Goal: Transaction & Acquisition: Obtain resource

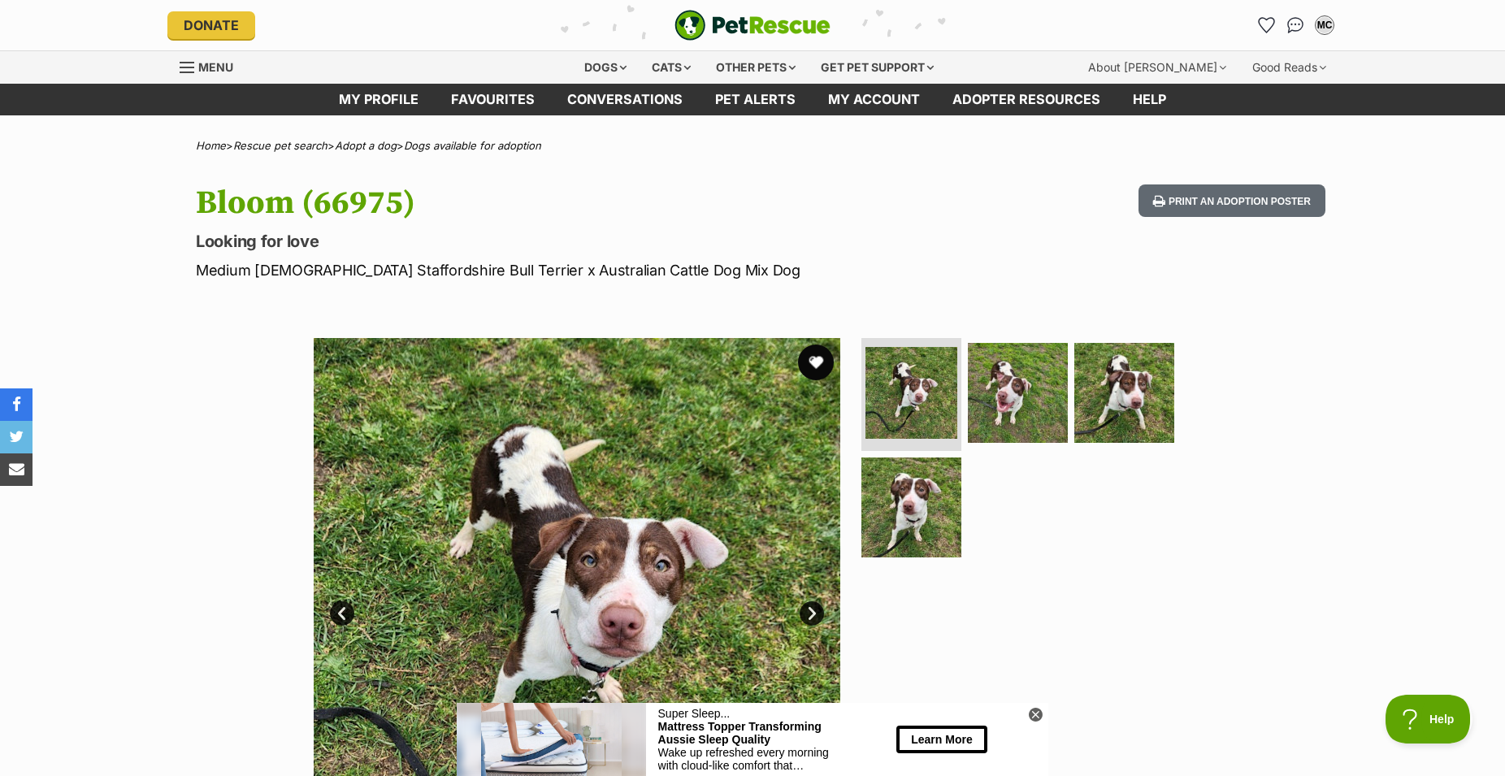
click at [811, 373] on button "favourite" at bounding box center [816, 363] width 36 height 36
click at [487, 97] on link "Favourites" at bounding box center [493, 100] width 116 height 32
click at [861, 215] on h1 "Bloom (66975)" at bounding box center [540, 202] width 688 height 37
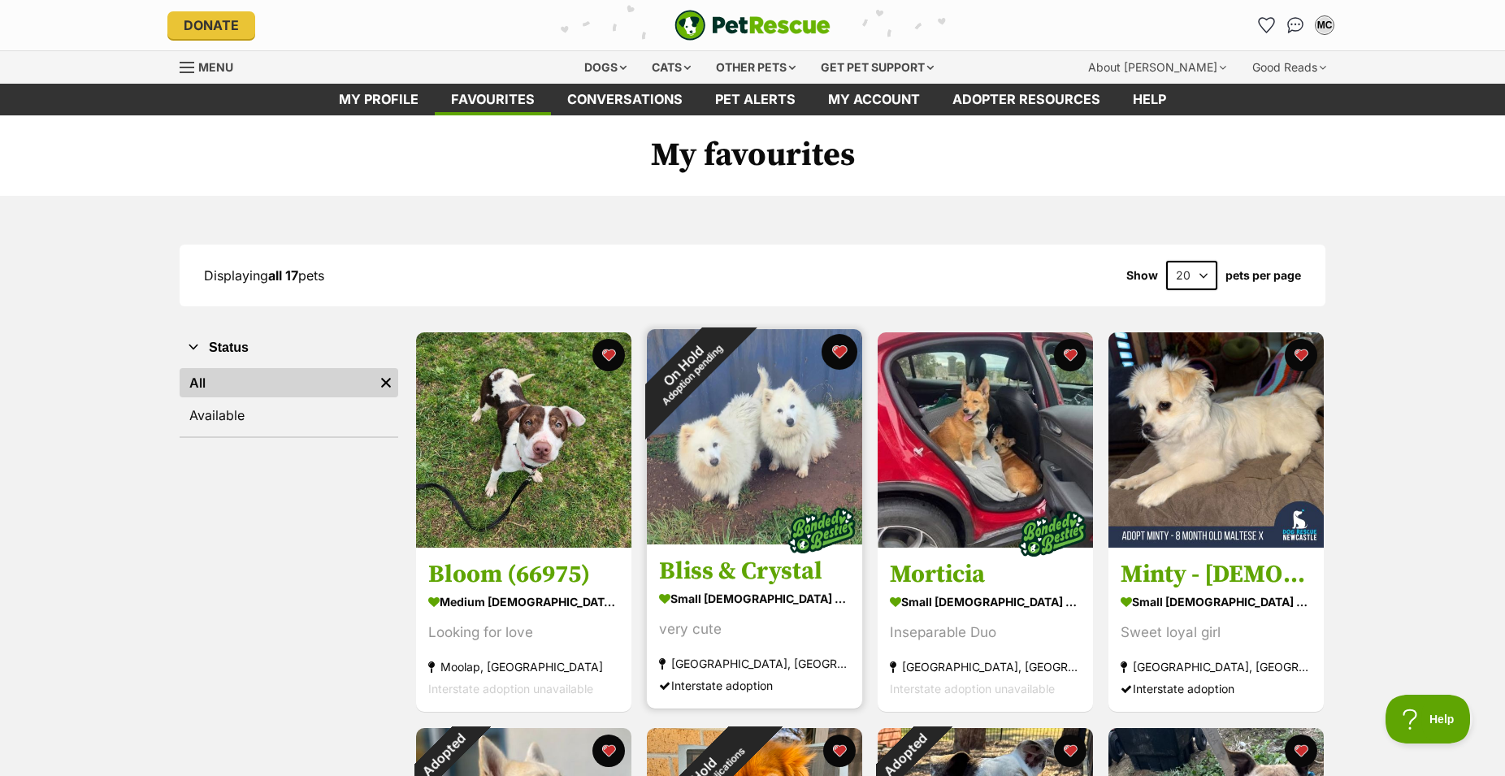
click at [838, 358] on button "favourite" at bounding box center [840, 352] width 36 height 36
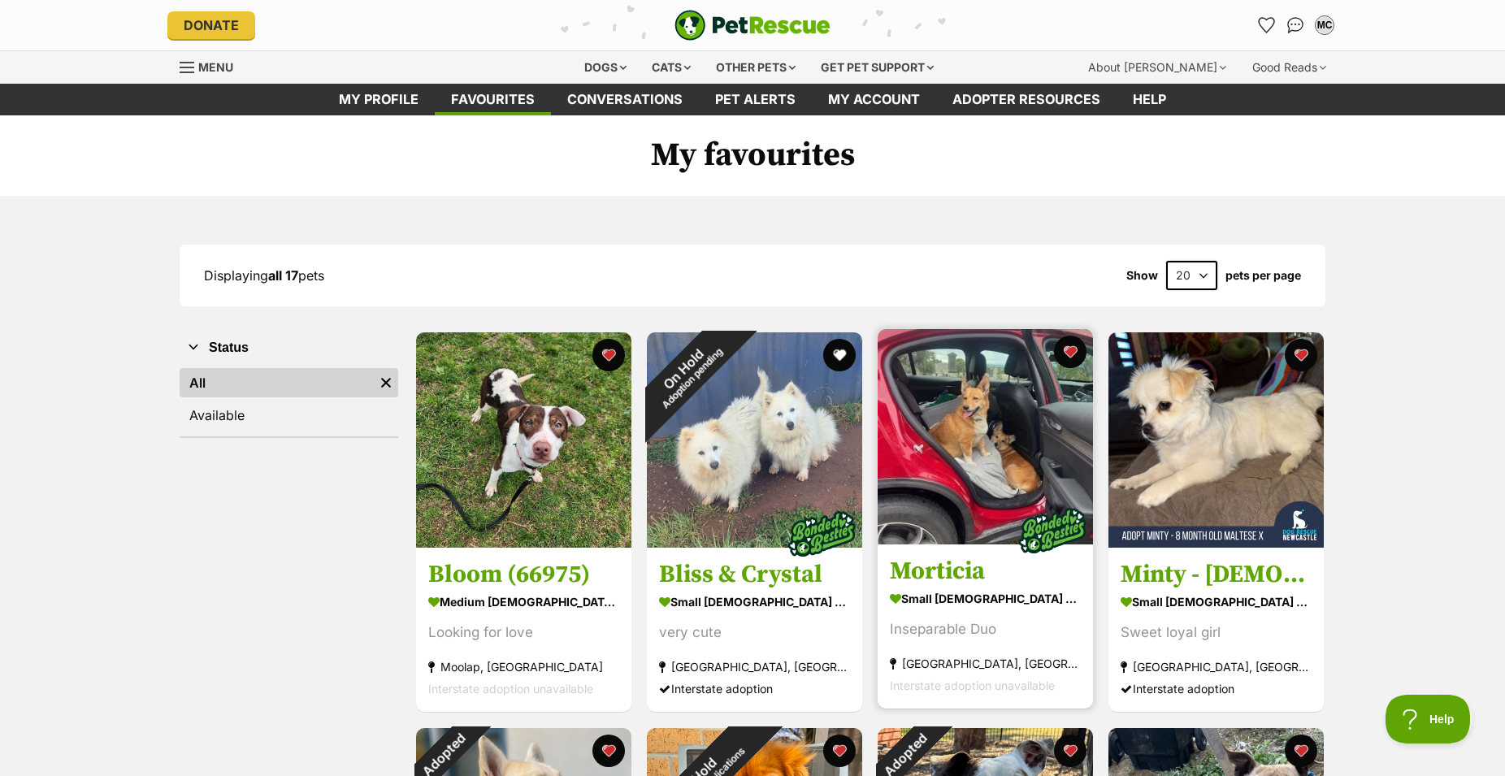
click at [966, 496] on img at bounding box center [985, 436] width 215 height 215
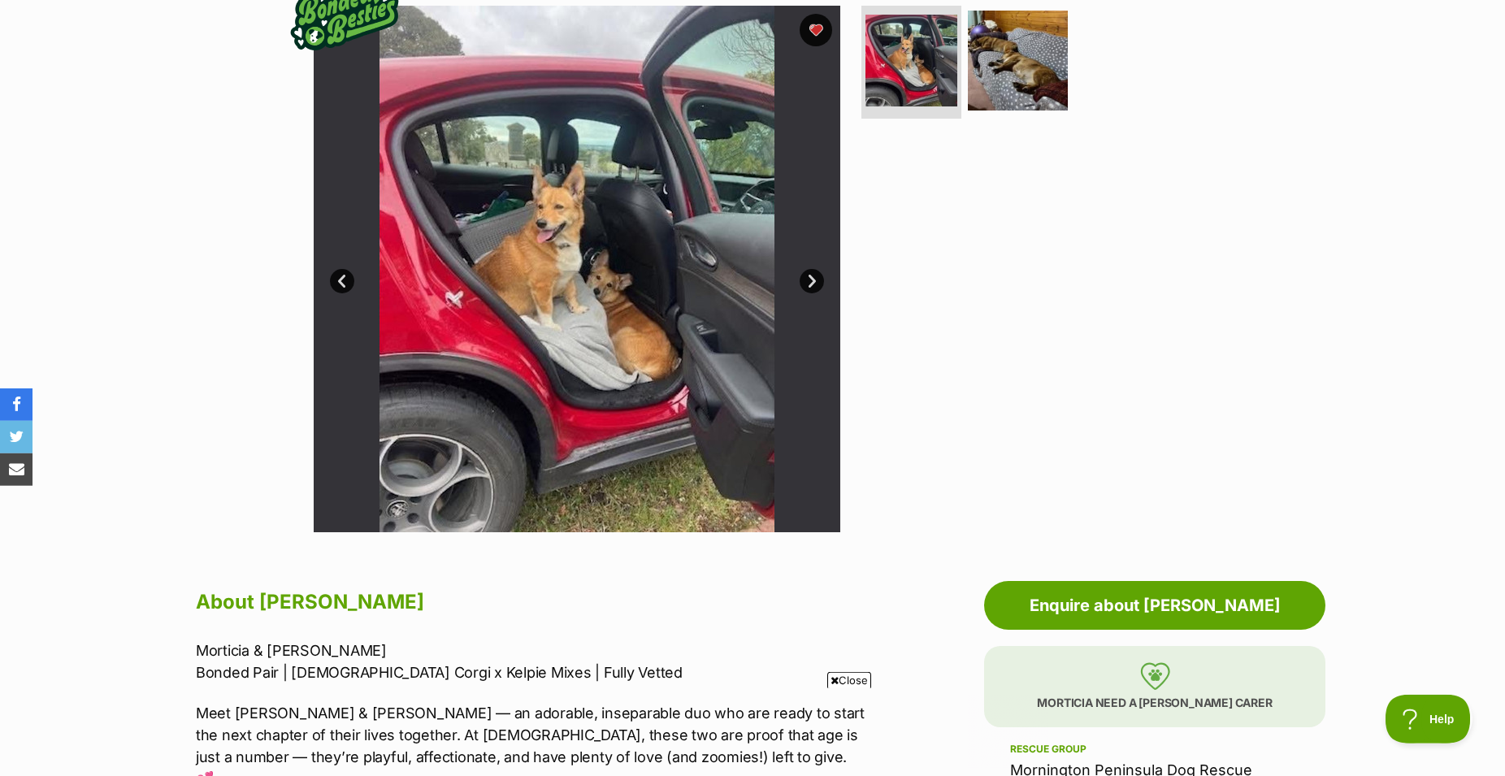
scroll to position [332, 0]
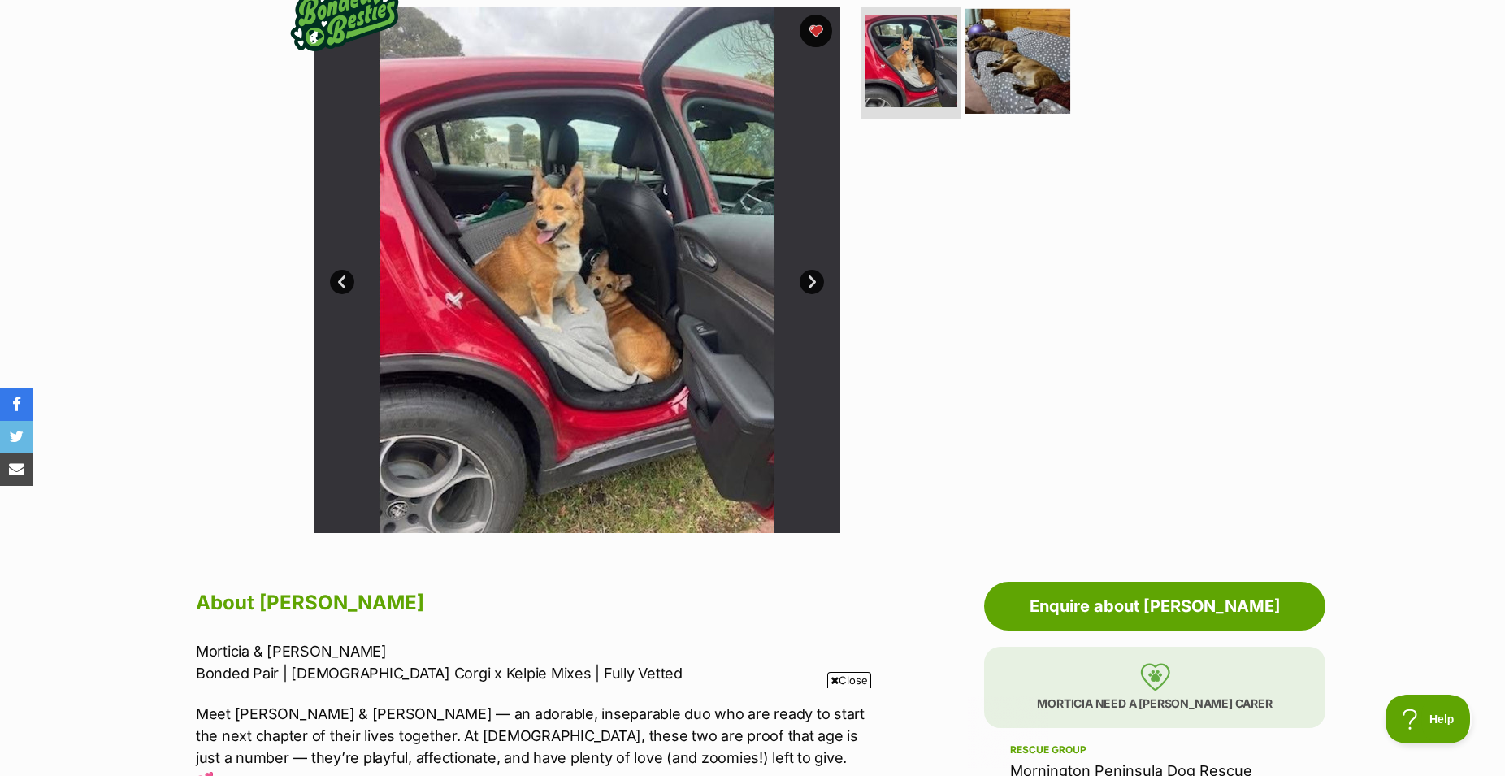
click at [1017, 72] on img at bounding box center [1017, 60] width 105 height 105
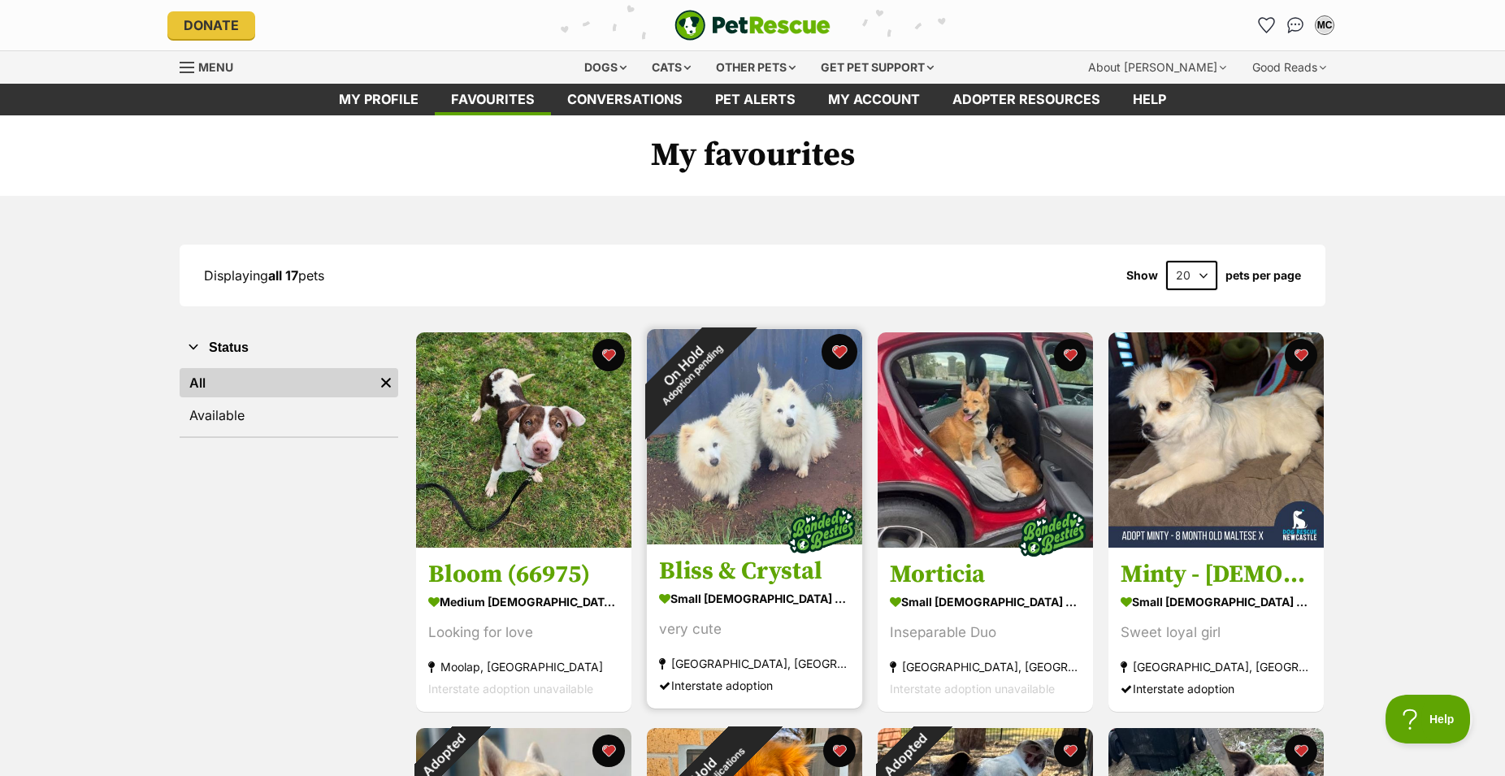
click at [843, 364] on button "favourite" at bounding box center [840, 352] width 36 height 36
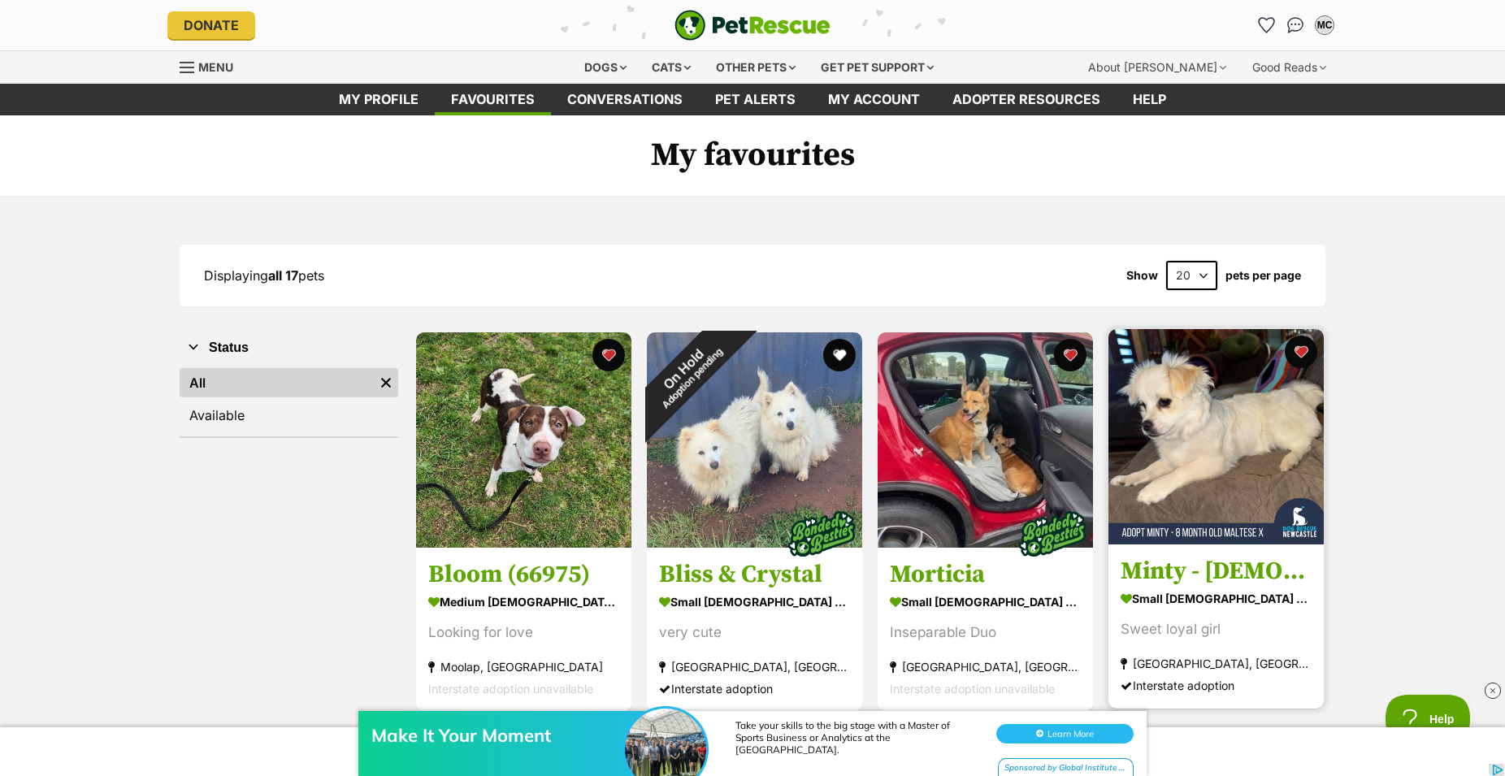
click at [1230, 474] on img at bounding box center [1215, 436] width 215 height 215
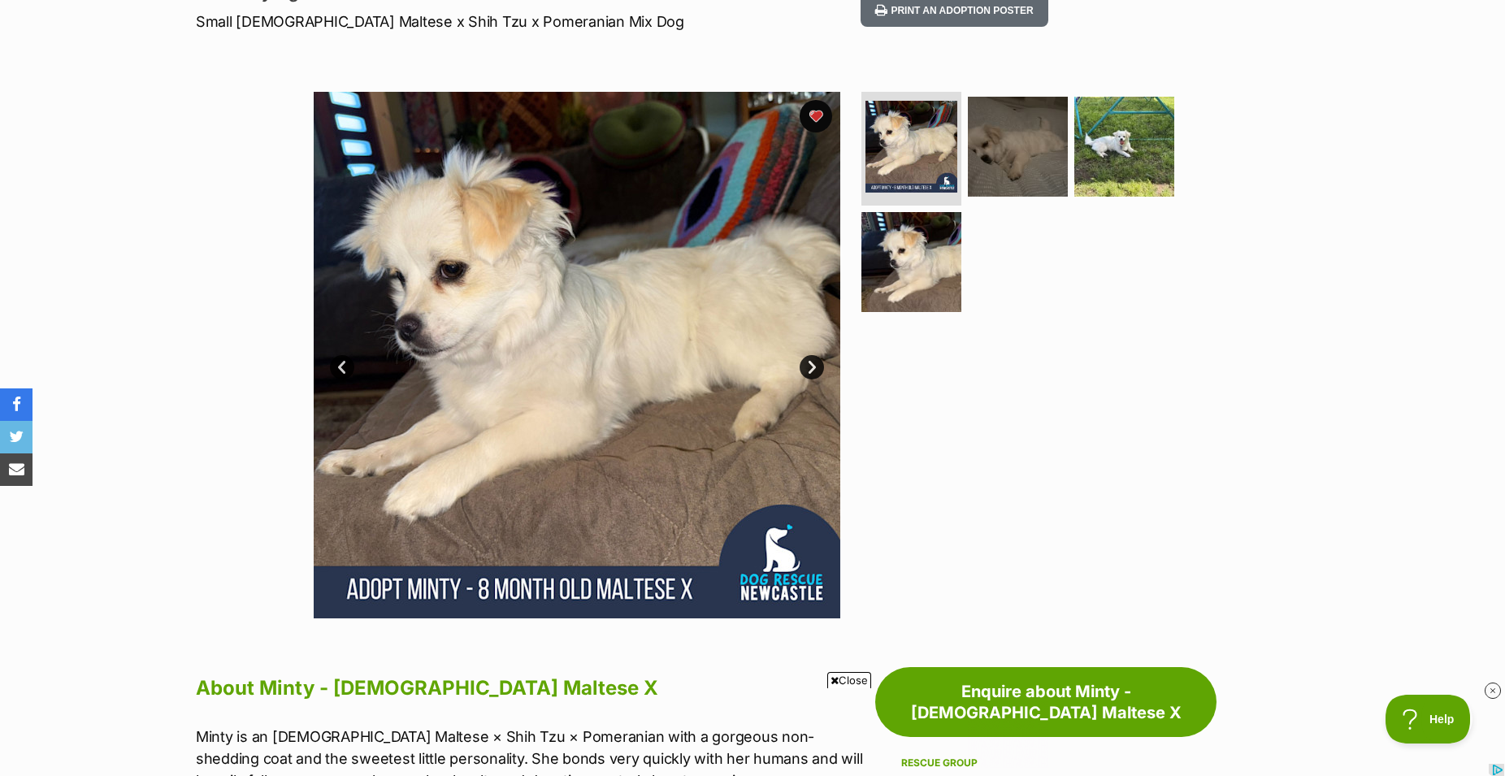
click at [811, 372] on link "Next" at bounding box center [812, 367] width 24 height 24
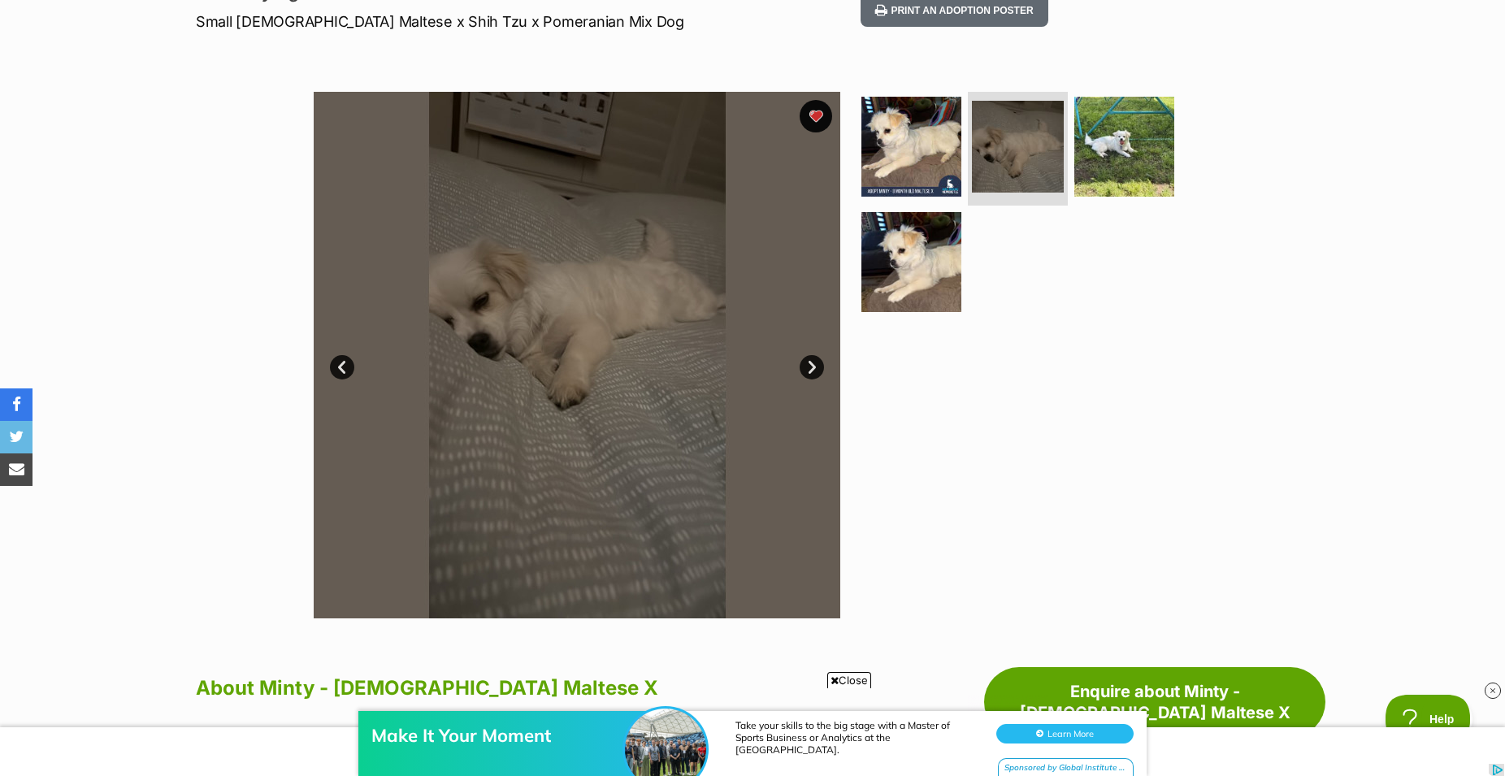
click at [811, 372] on link "Next" at bounding box center [812, 367] width 24 height 24
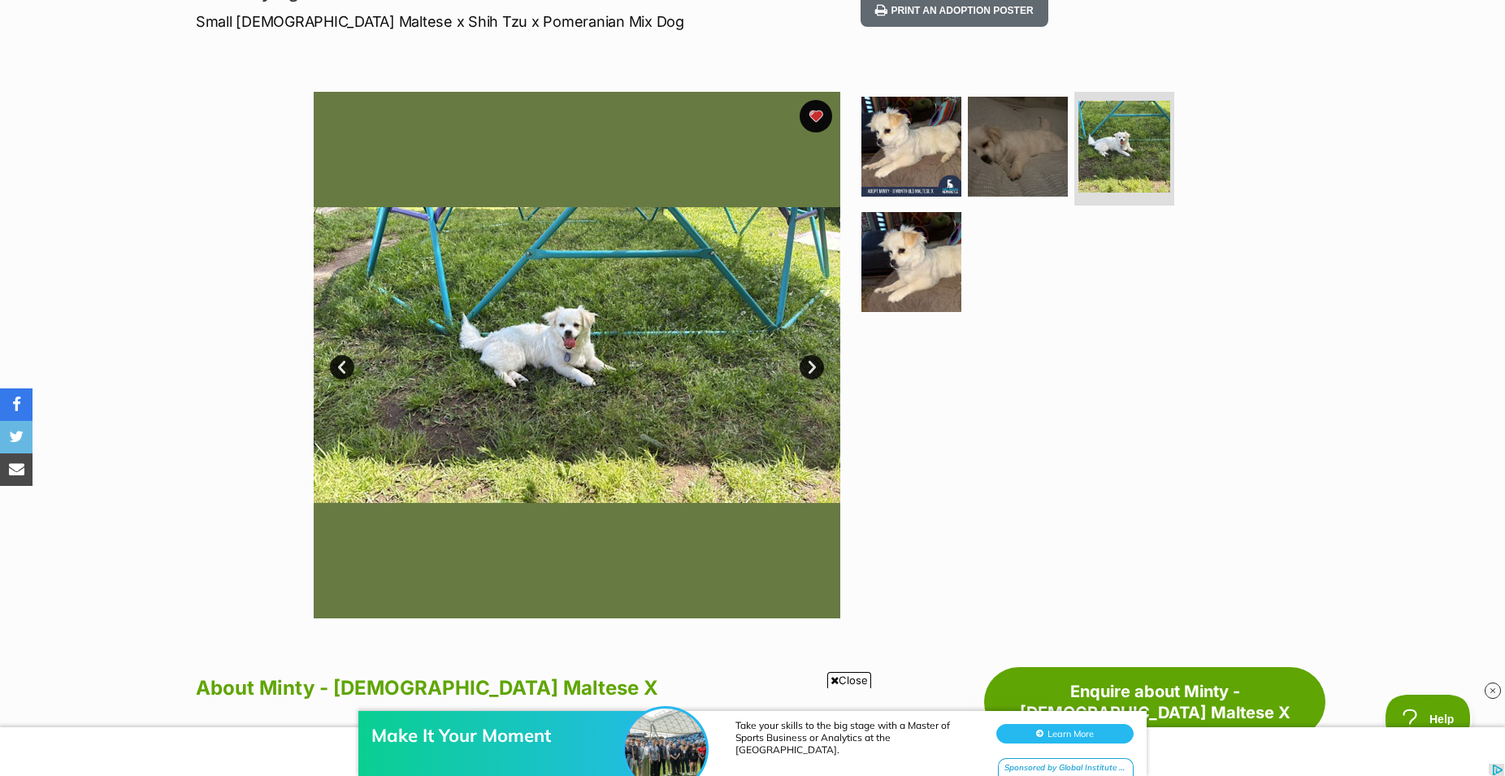
click at [811, 372] on link "Next" at bounding box center [812, 367] width 24 height 24
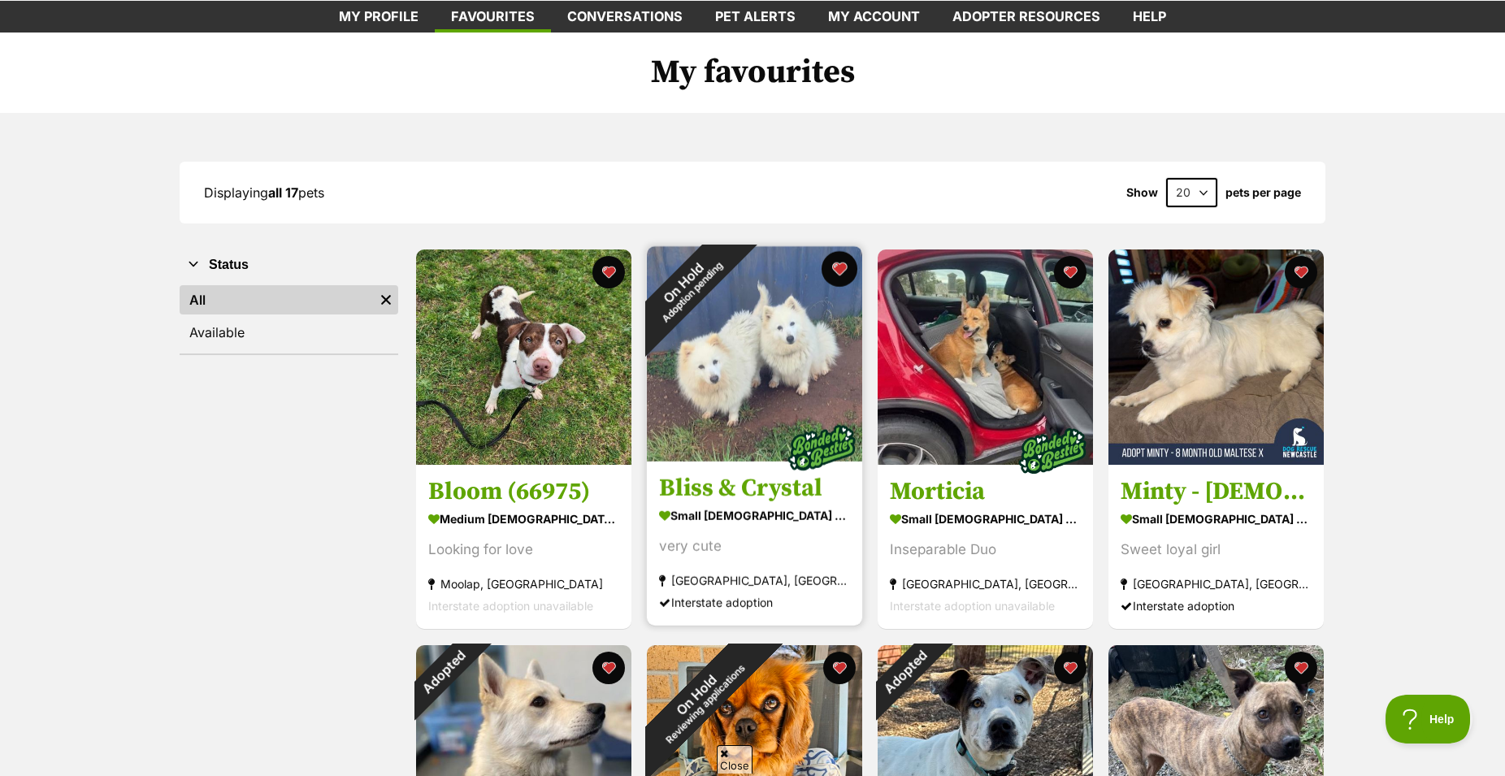
click at [834, 281] on button "favourite" at bounding box center [840, 269] width 36 height 36
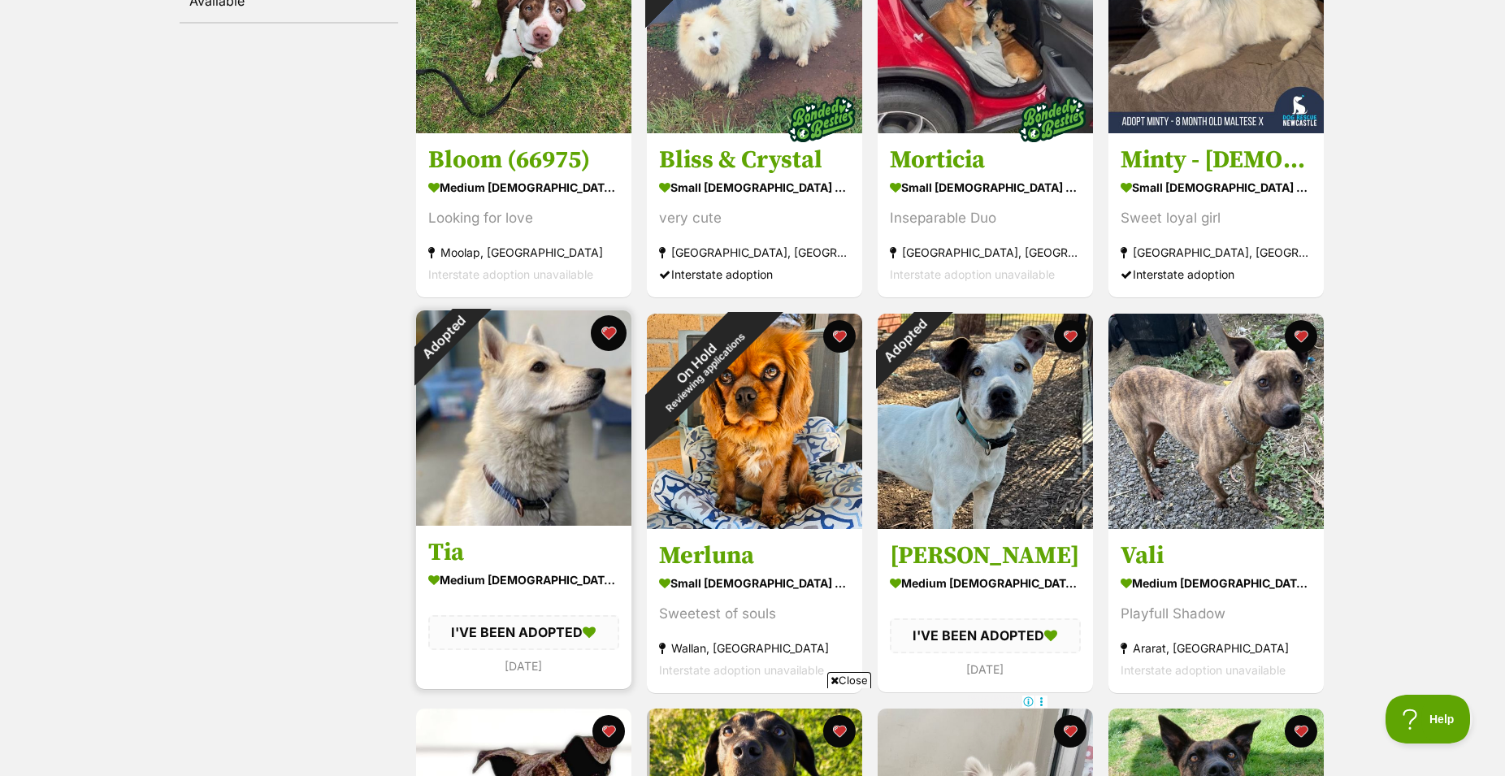
click at [603, 351] on button "favourite" at bounding box center [609, 333] width 36 height 36
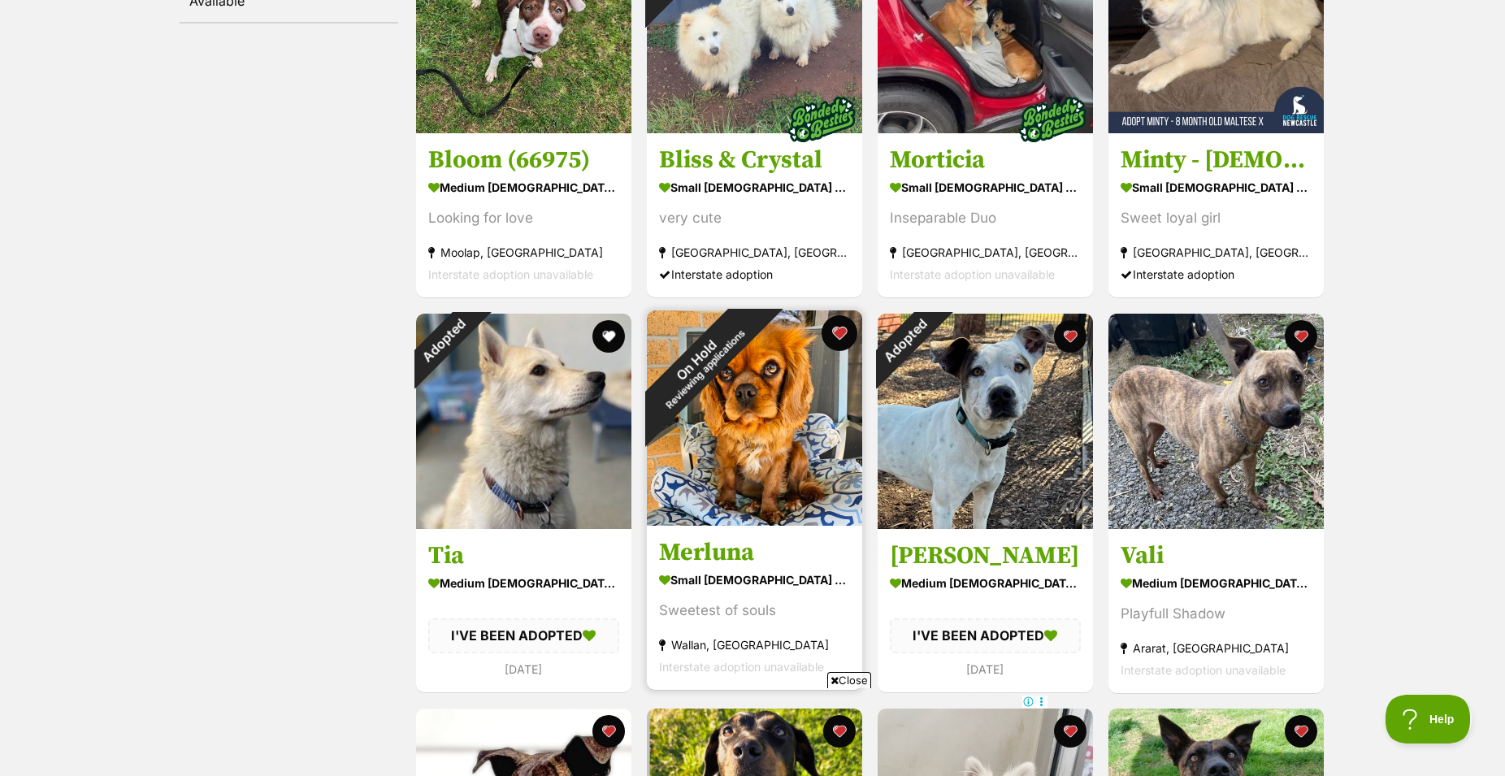
click at [841, 351] on button "favourite" at bounding box center [840, 333] width 36 height 36
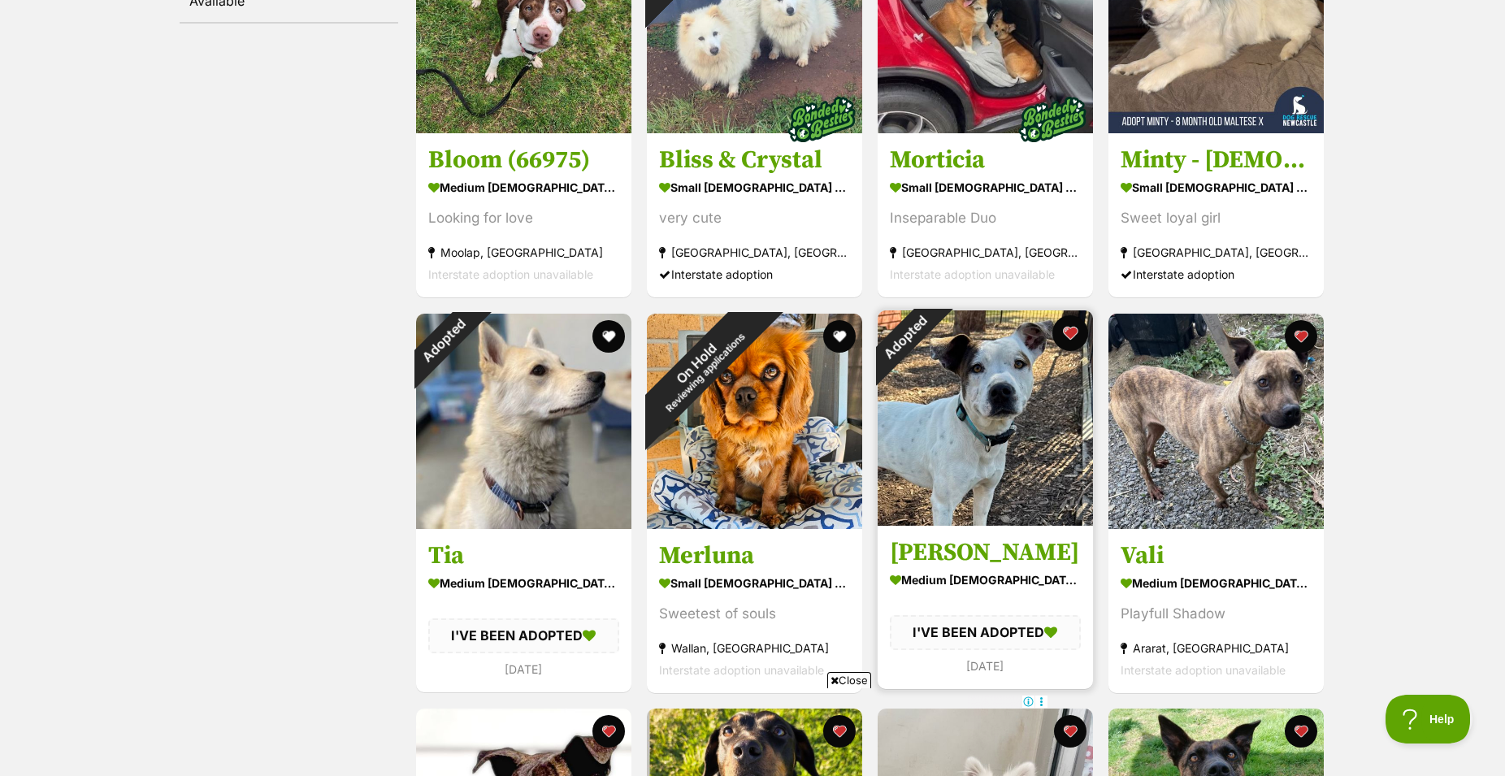
click at [1075, 345] on button "favourite" at bounding box center [1070, 333] width 36 height 36
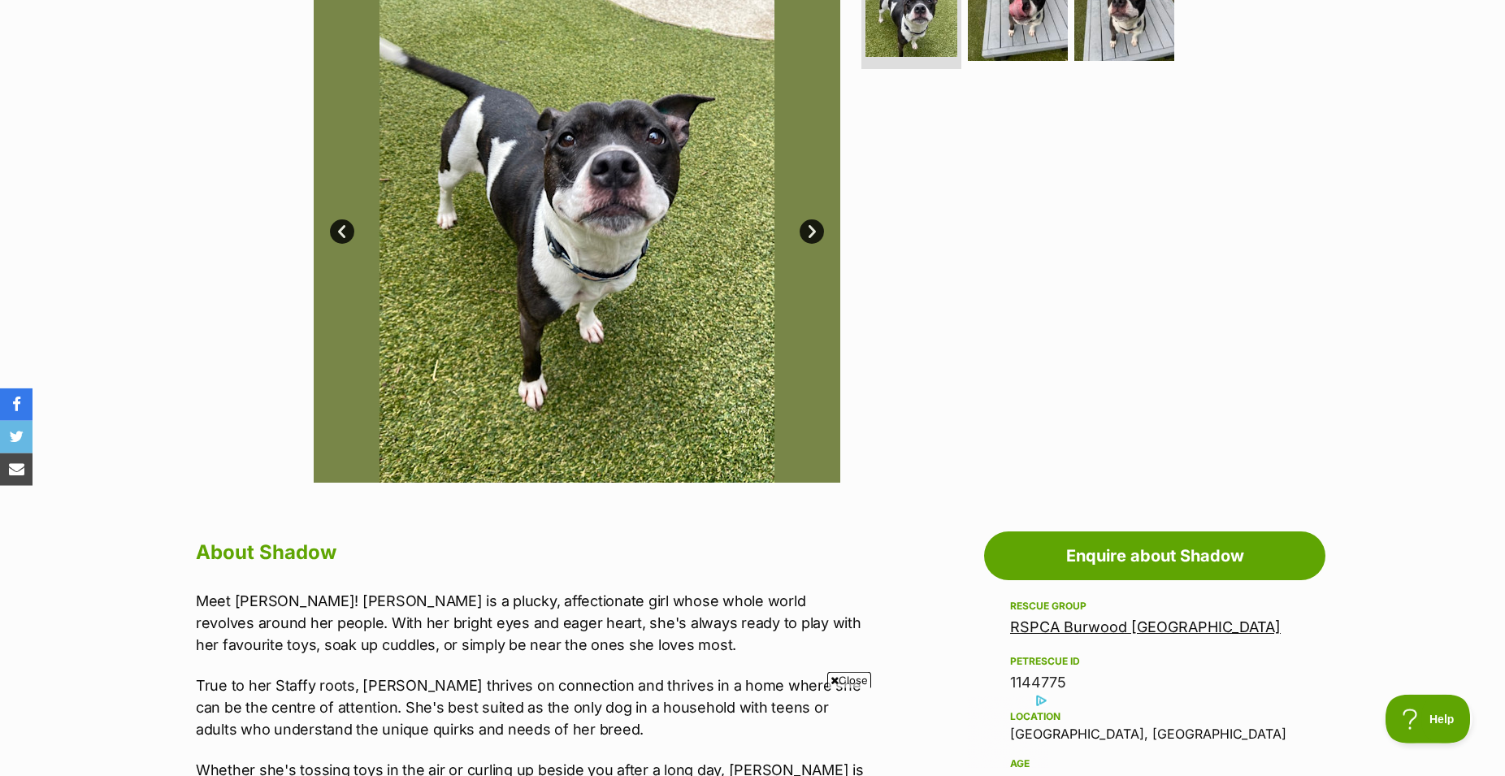
scroll to position [332, 0]
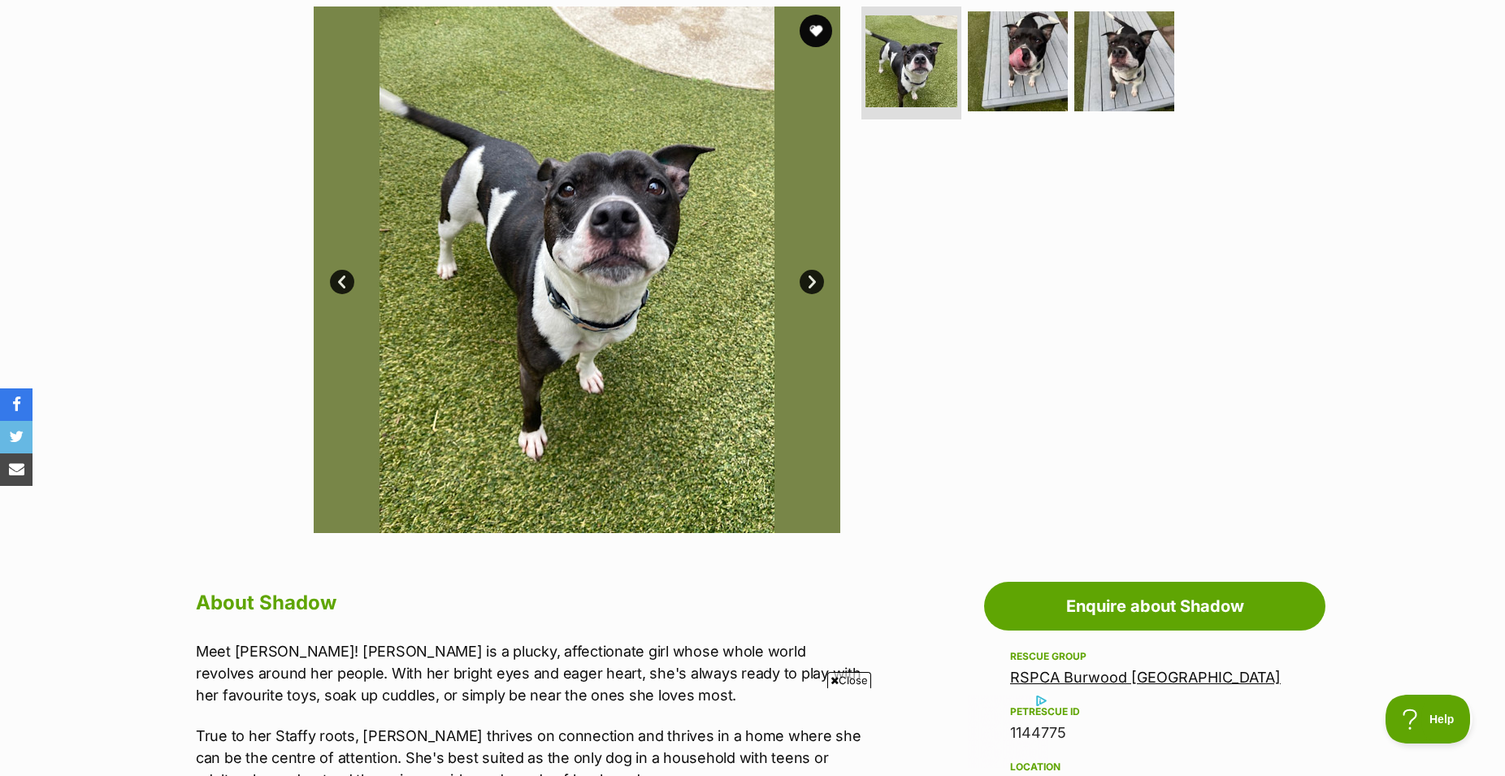
click at [809, 293] on link "Next" at bounding box center [812, 282] width 24 height 24
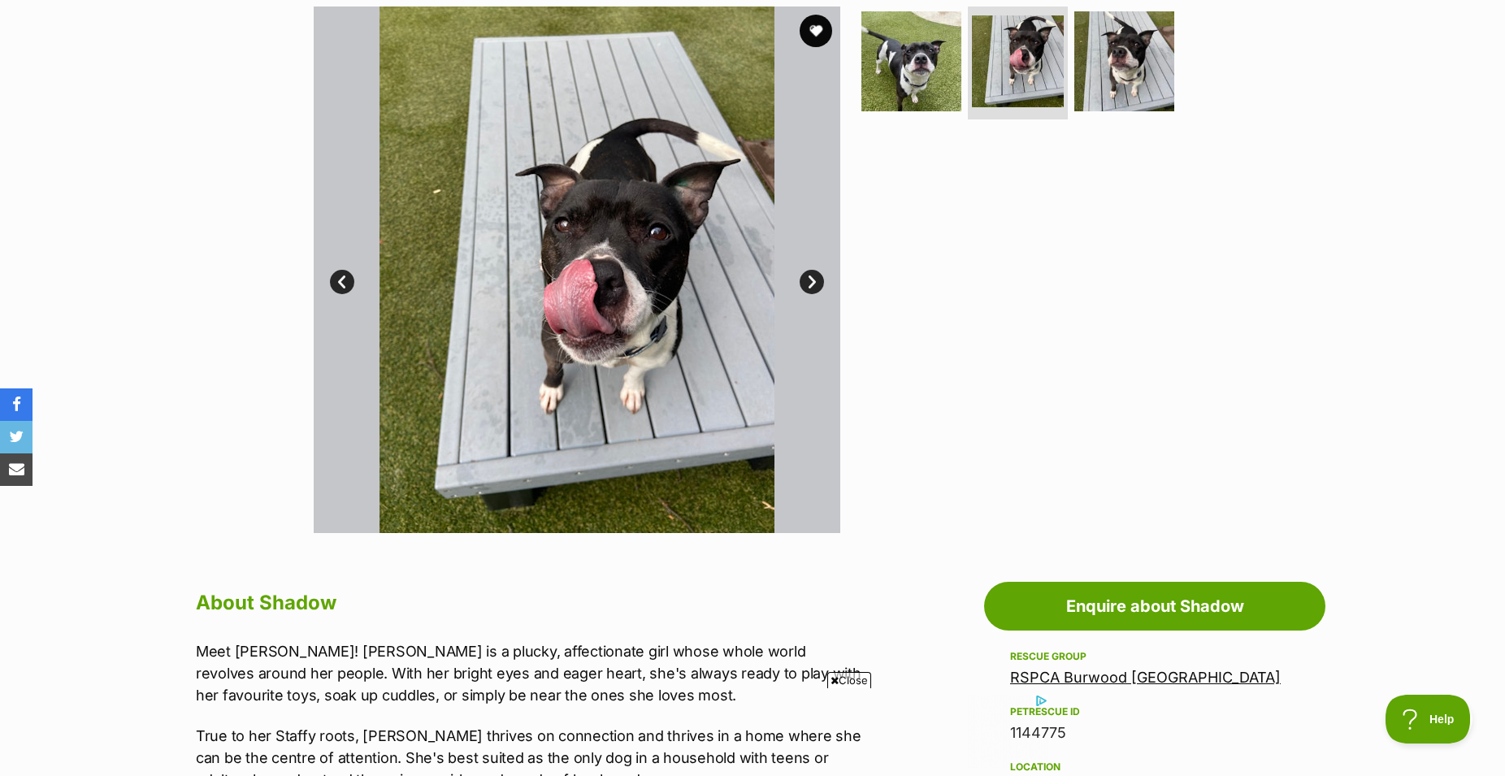
click at [809, 293] on link "Next" at bounding box center [812, 282] width 24 height 24
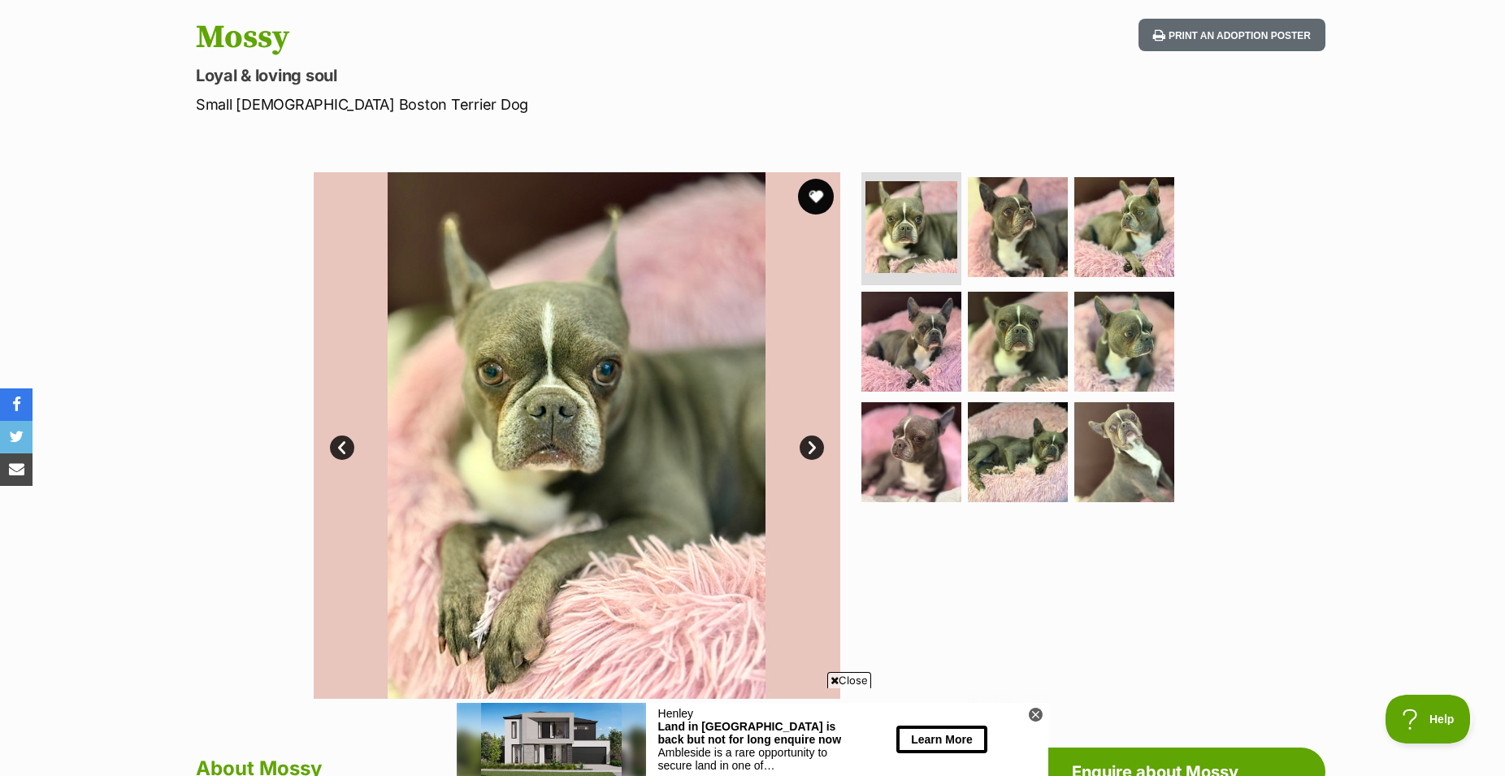
click at [809, 210] on button "favourite" at bounding box center [816, 197] width 36 height 36
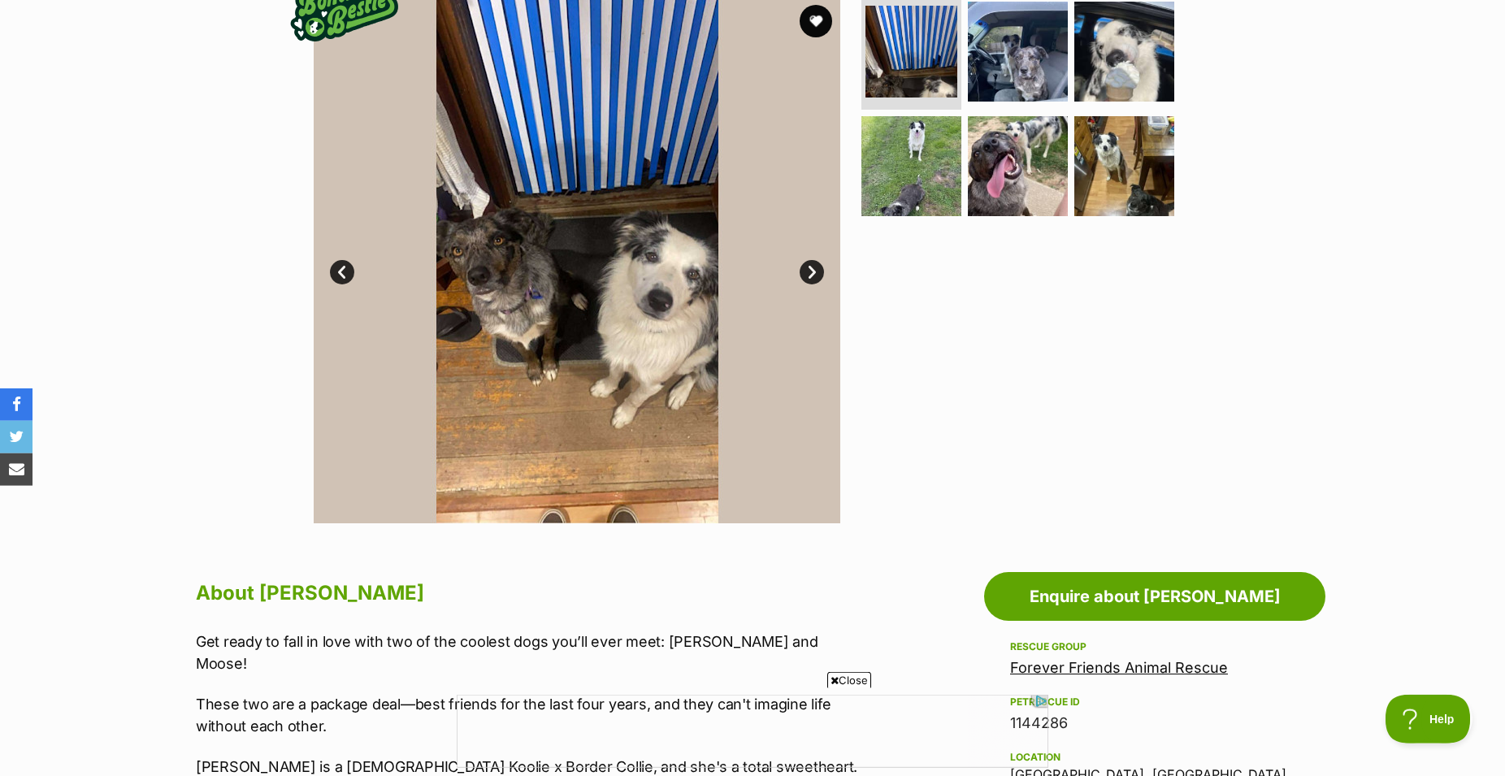
scroll to position [332, 0]
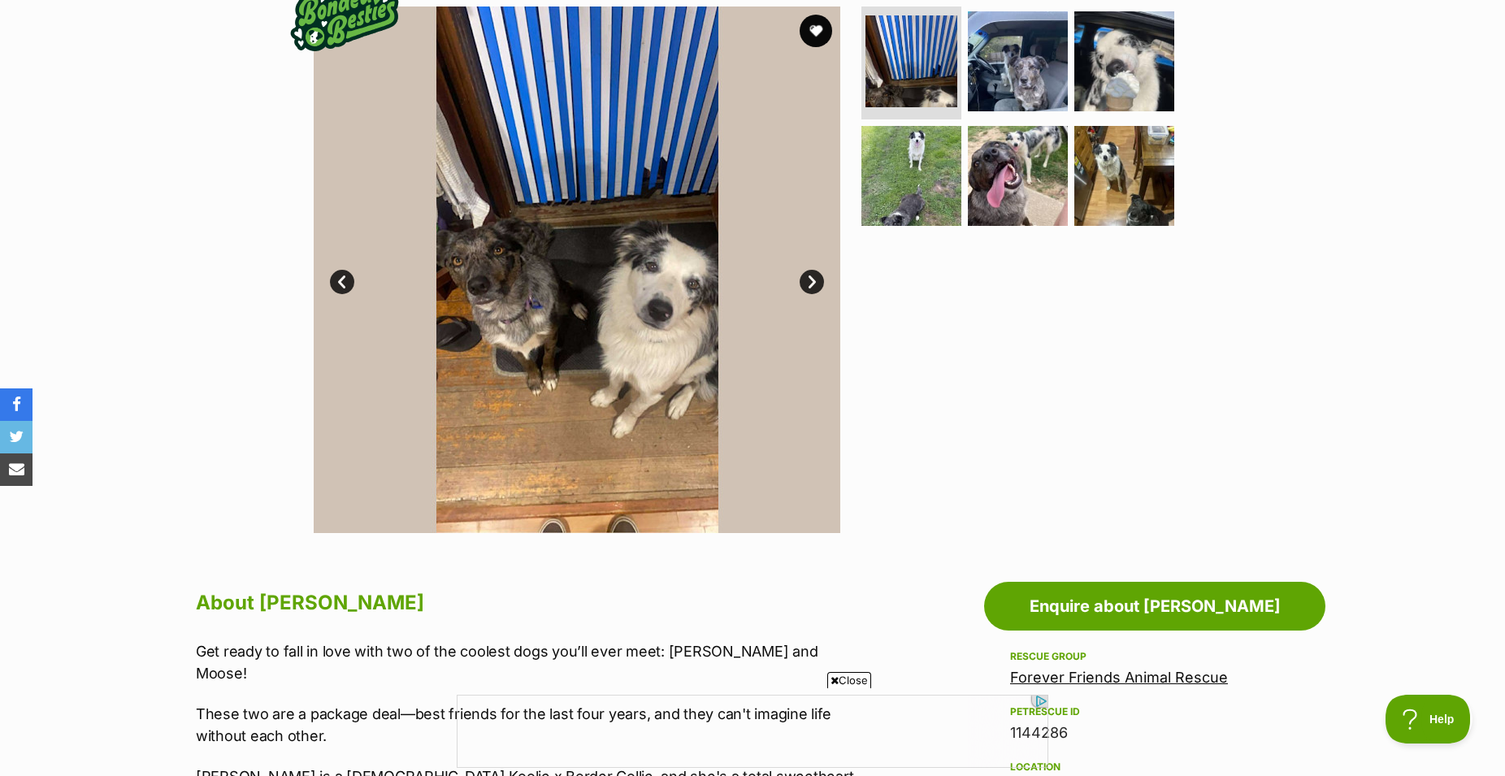
click at [810, 294] on link "Next" at bounding box center [812, 282] width 24 height 24
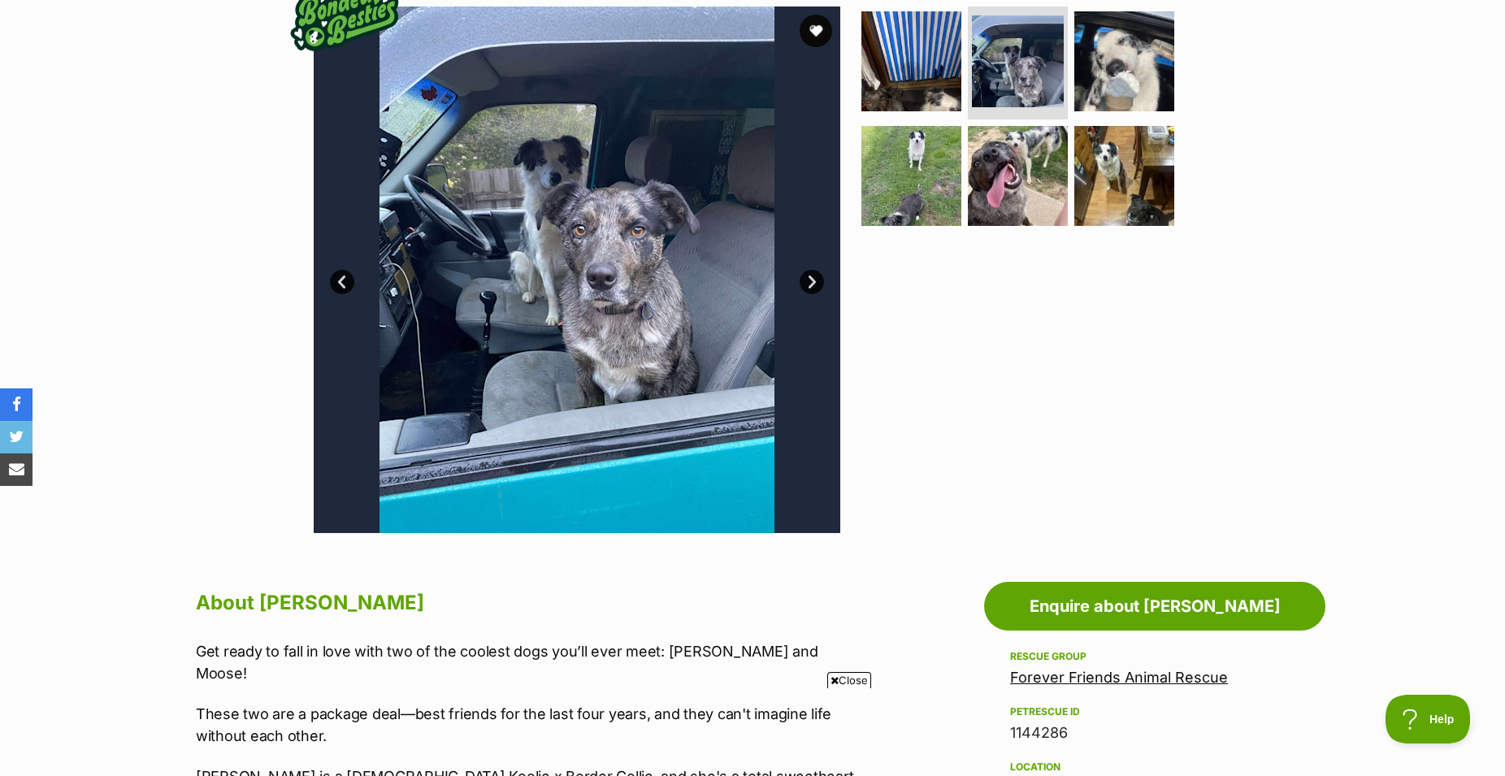
click at [808, 294] on link "Next" at bounding box center [812, 282] width 24 height 24
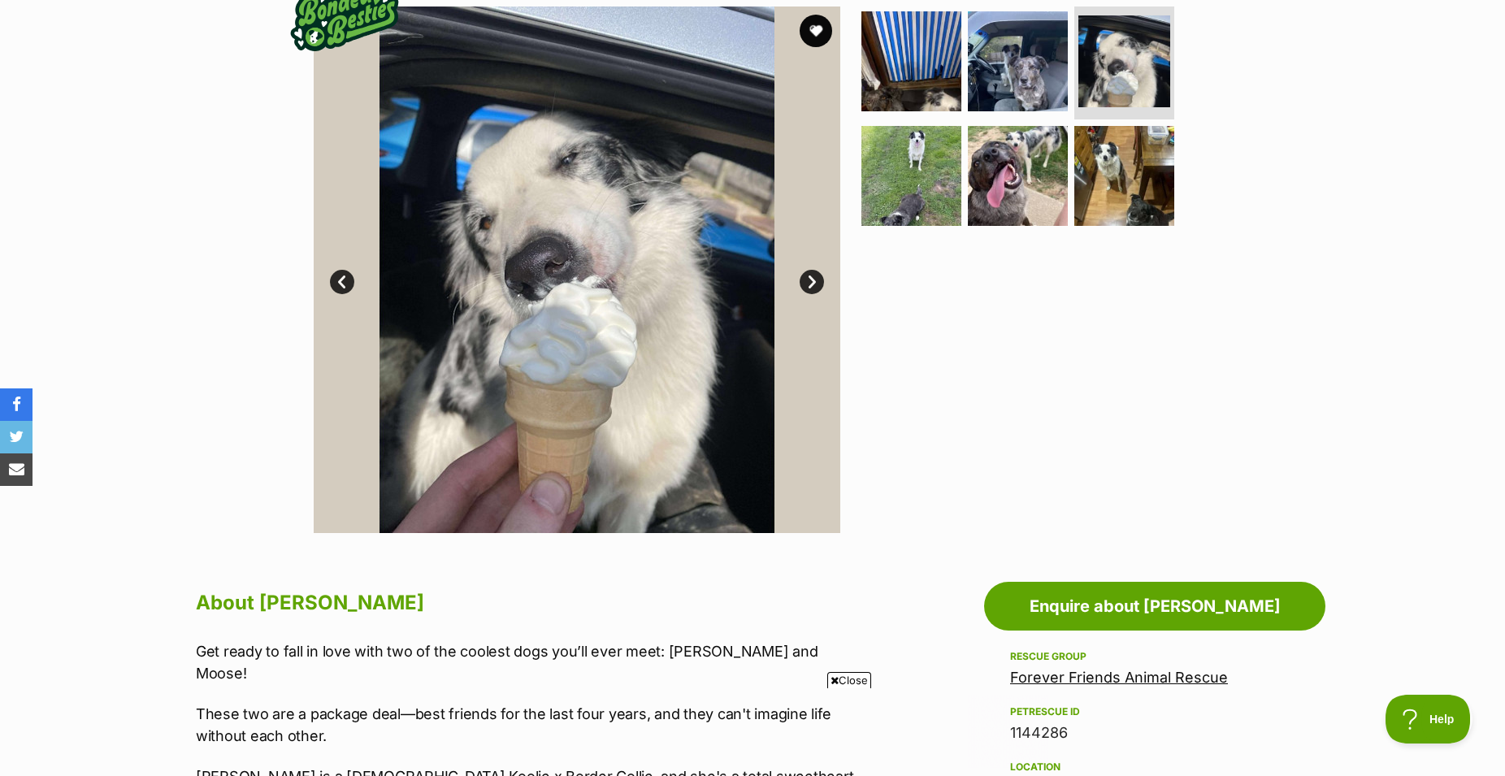
click at [808, 294] on link "Next" at bounding box center [812, 282] width 24 height 24
